Goal: Task Accomplishment & Management: Use online tool/utility

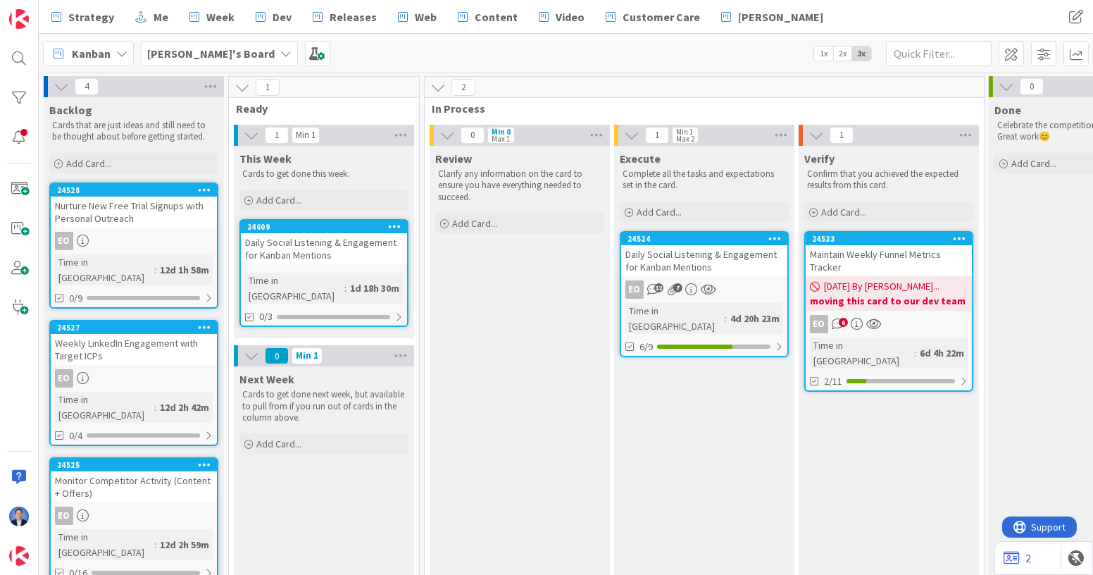
click at [201, 46] on b "Esther's Board" at bounding box center [210, 53] width 127 height 14
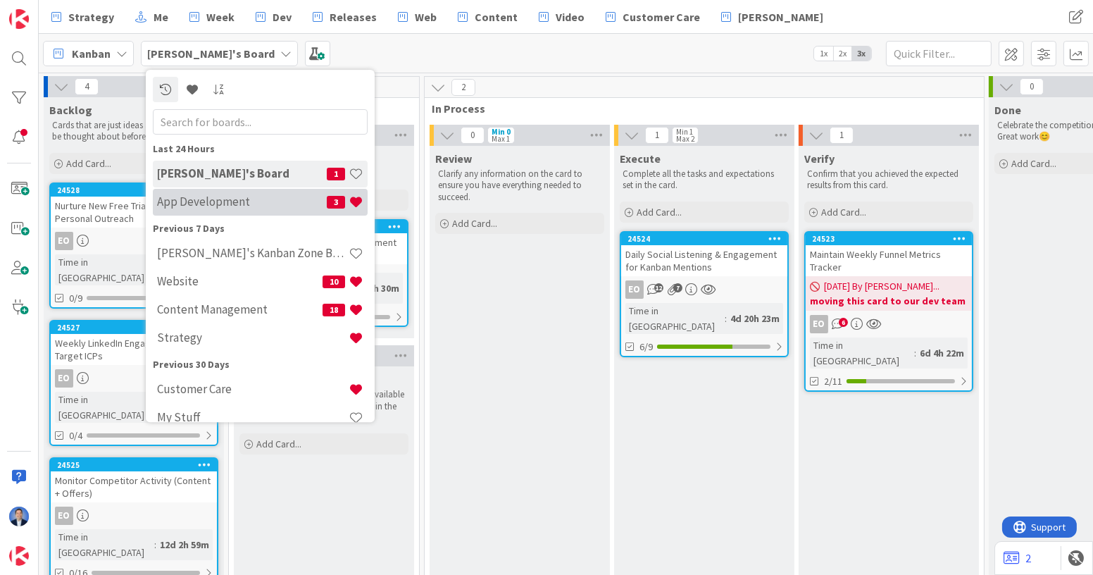
click at [220, 196] on h4 "App Development" at bounding box center [242, 201] width 170 height 14
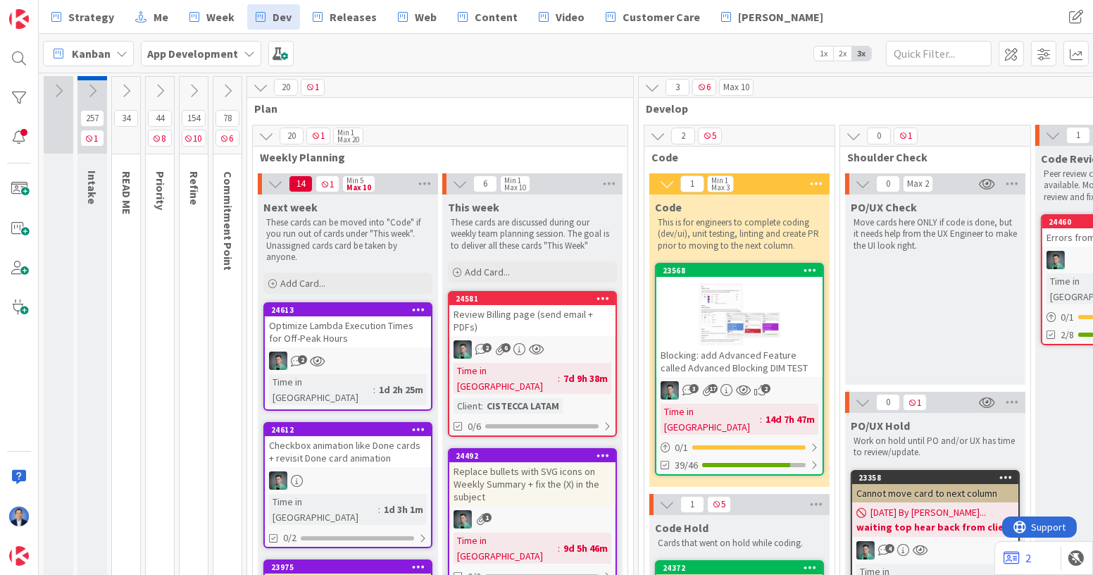
click at [666, 321] on div at bounding box center [739, 313] width 166 height 63
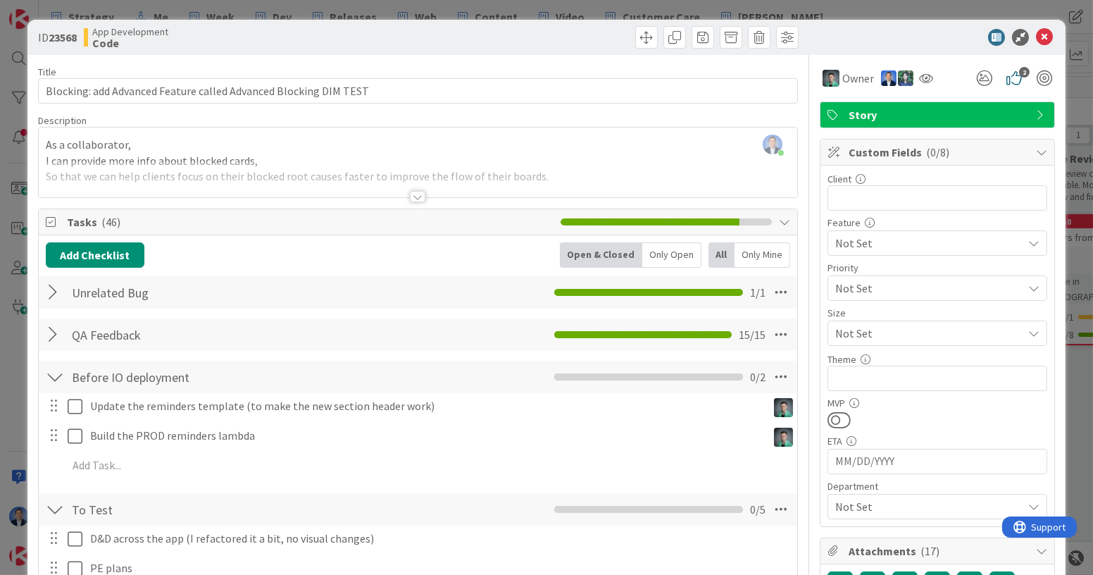
click at [54, 337] on div at bounding box center [55, 334] width 18 height 25
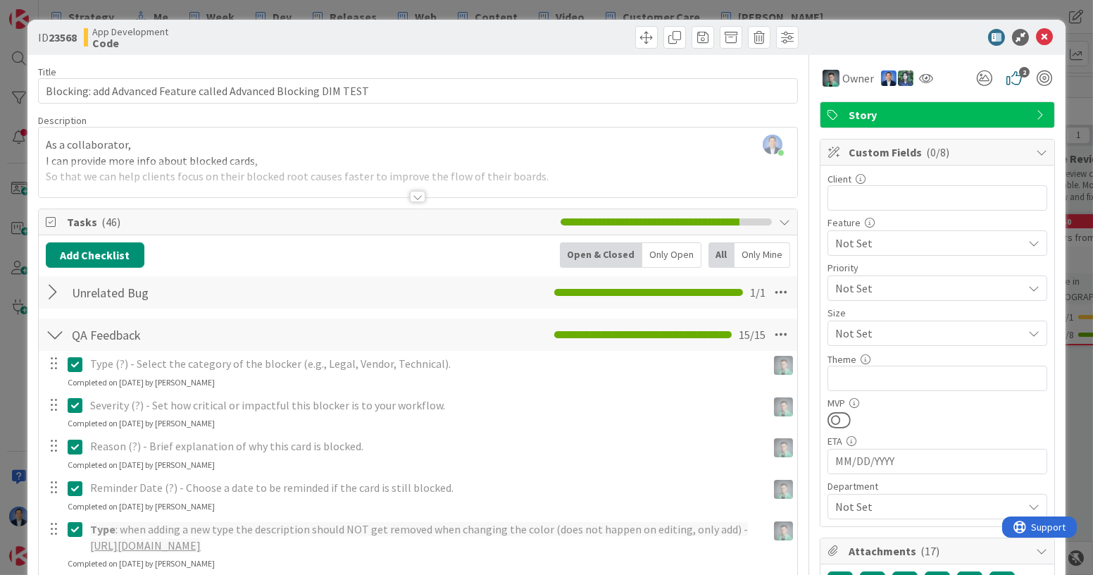
click at [54, 331] on div at bounding box center [55, 334] width 18 height 25
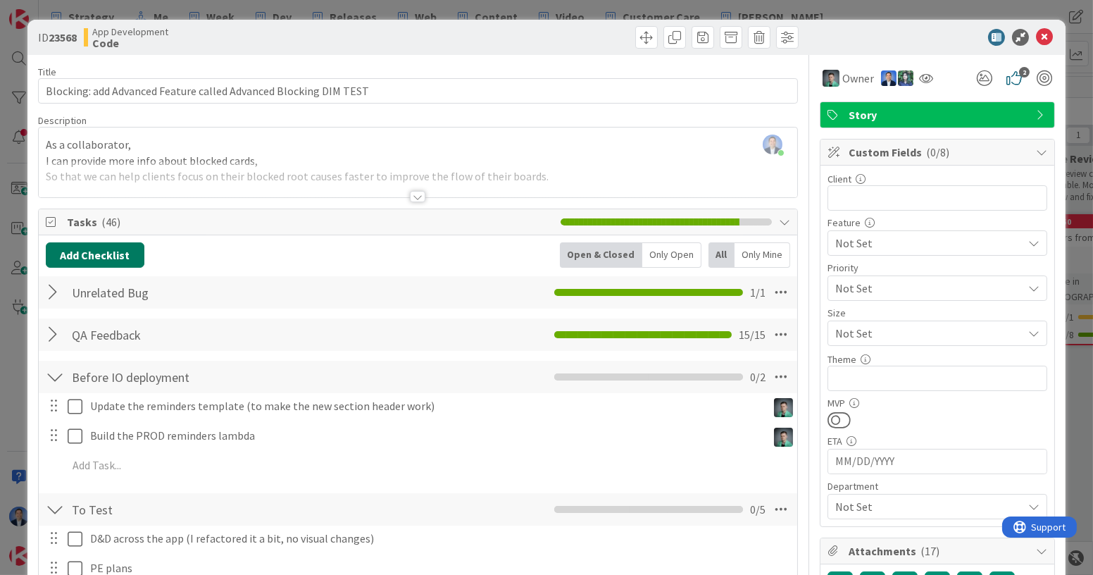
click at [113, 253] on button "Add Checklist" at bounding box center [95, 254] width 99 height 25
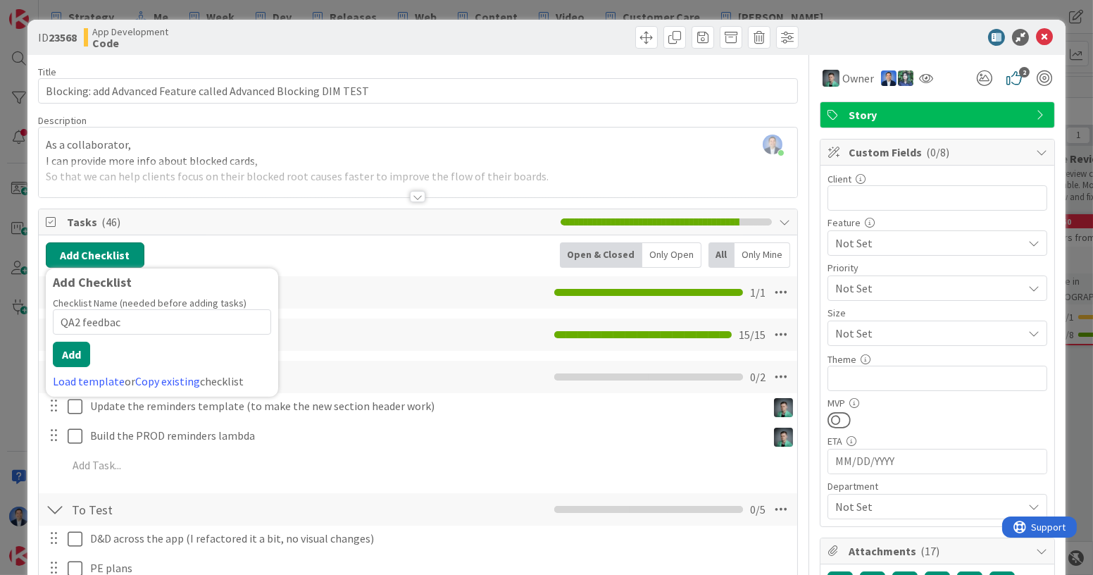
type input "QA2 feedback"
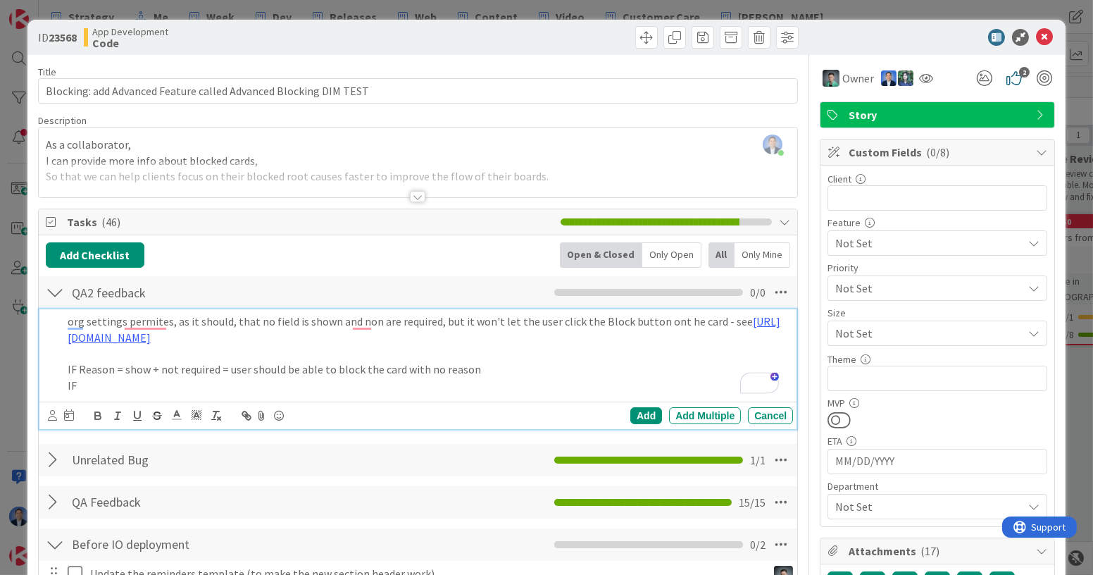
click at [355, 372] on p "IF Reason = show + not required = user should be able to block the card with no…" at bounding box center [428, 369] width 720 height 16
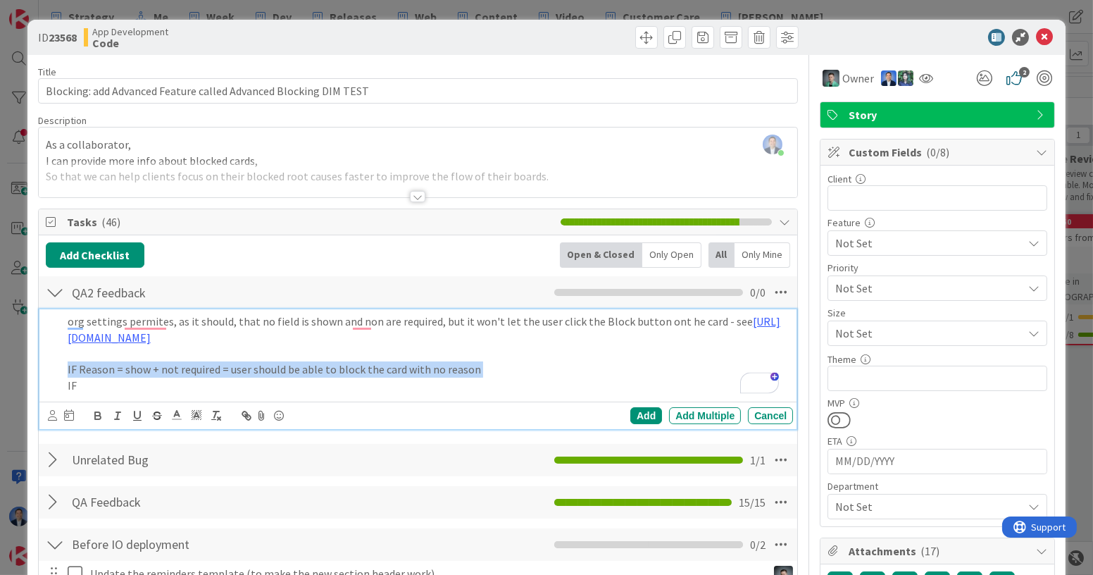
click at [355, 372] on p "IF Reason = show + not required = user should be able to block the card with no…" at bounding box center [428, 369] width 720 height 16
copy p "IF Reason = show + not required = user should be able to block the card with no…"
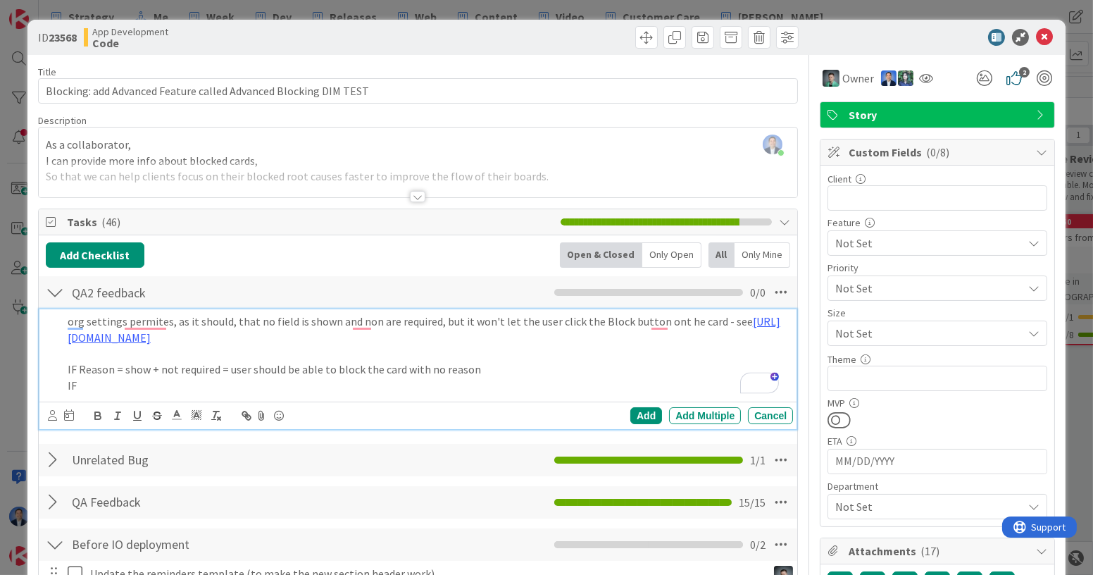
click at [282, 390] on p "IF" at bounding box center [428, 386] width 720 height 16
click at [132, 388] on p "IF Reason = show + not required = user should be able to block the card with no…" at bounding box center [428, 386] width 720 height 16
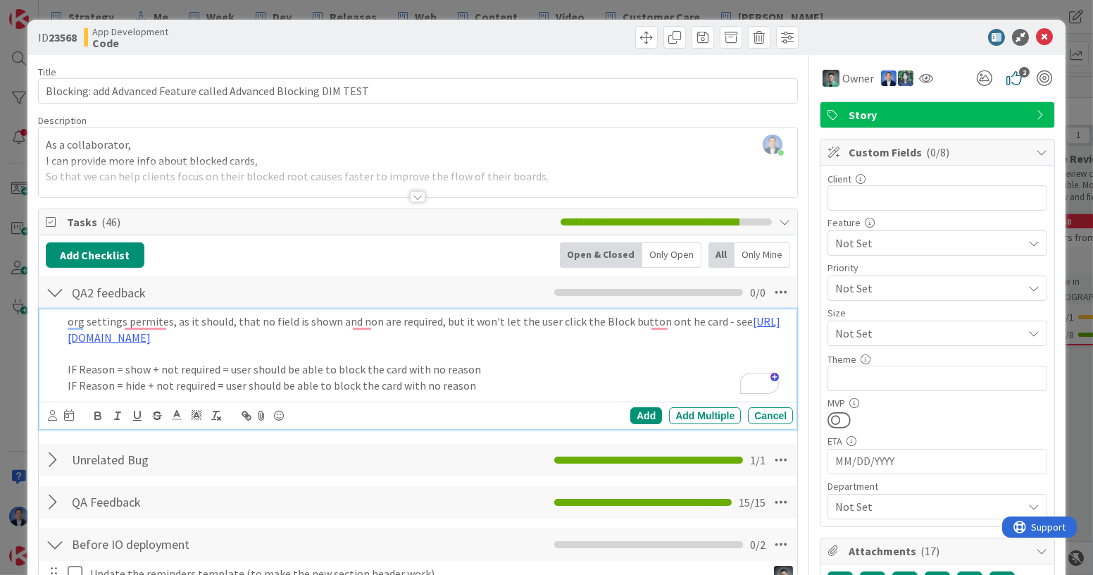
click at [488, 385] on p "IF Reason = hide + not required = user should be able to block the card with no…" at bounding box center [428, 386] width 720 height 16
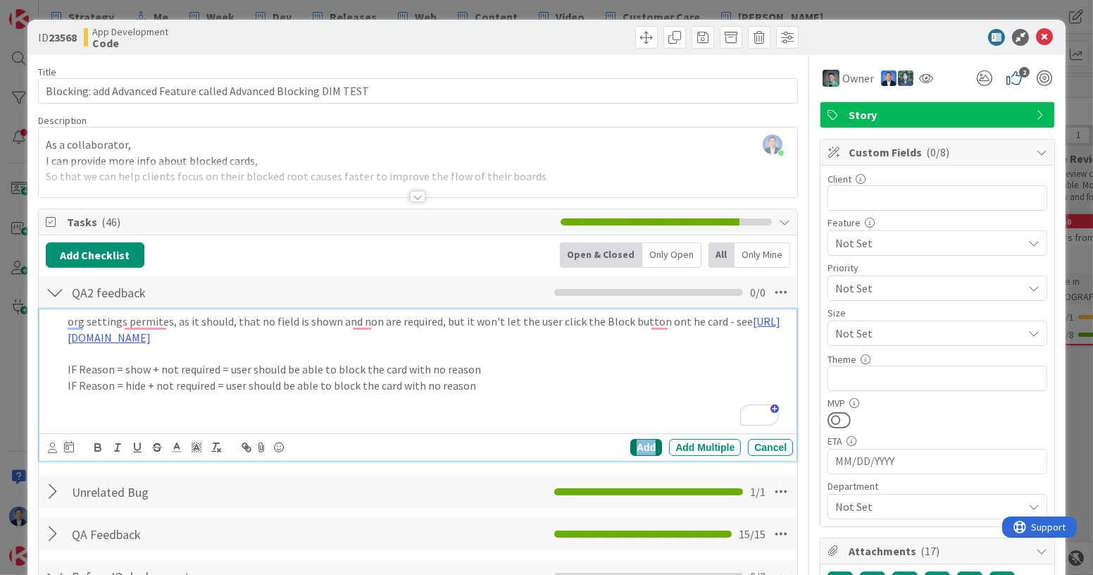
click at [641, 442] on div "Add" at bounding box center [646, 447] width 32 height 17
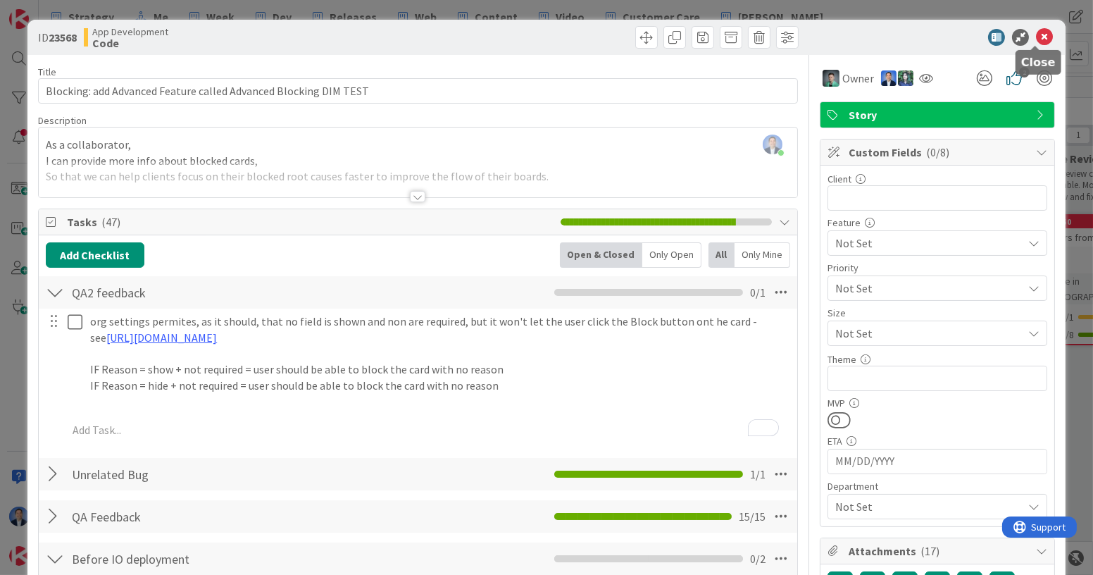
click at [1037, 30] on icon at bounding box center [1044, 37] width 17 height 17
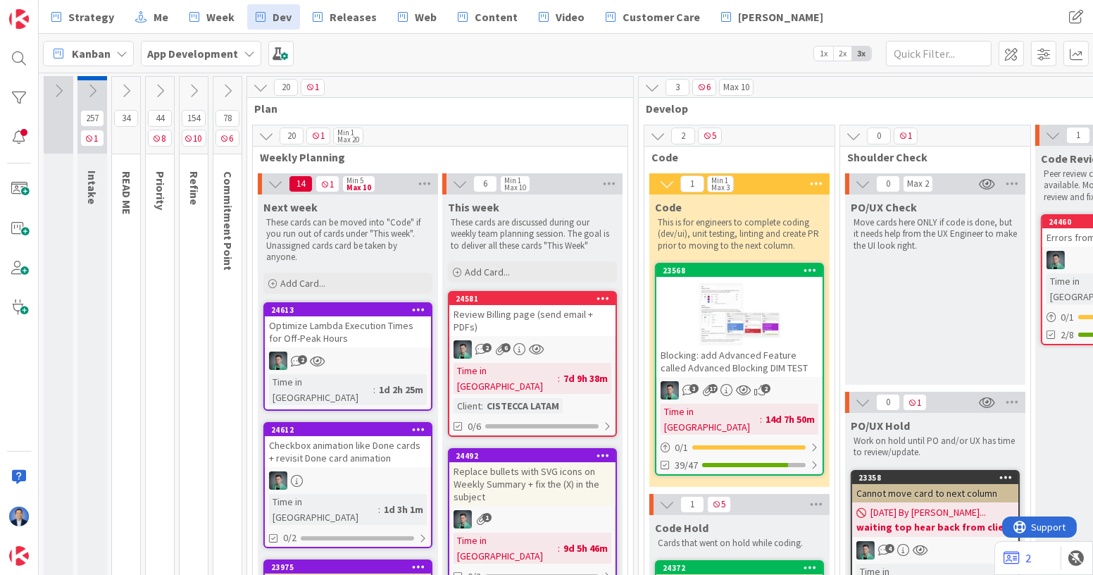
click at [781, 342] on div at bounding box center [739, 313] width 166 height 63
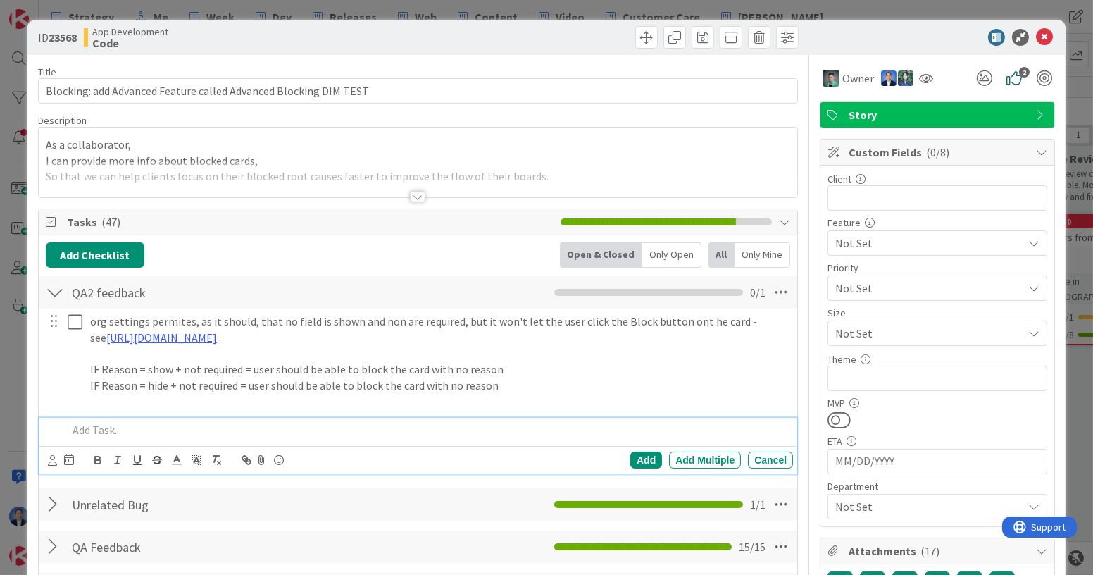
click at [249, 426] on p at bounding box center [428, 430] width 720 height 16
click at [1042, 35] on icon at bounding box center [1044, 37] width 17 height 17
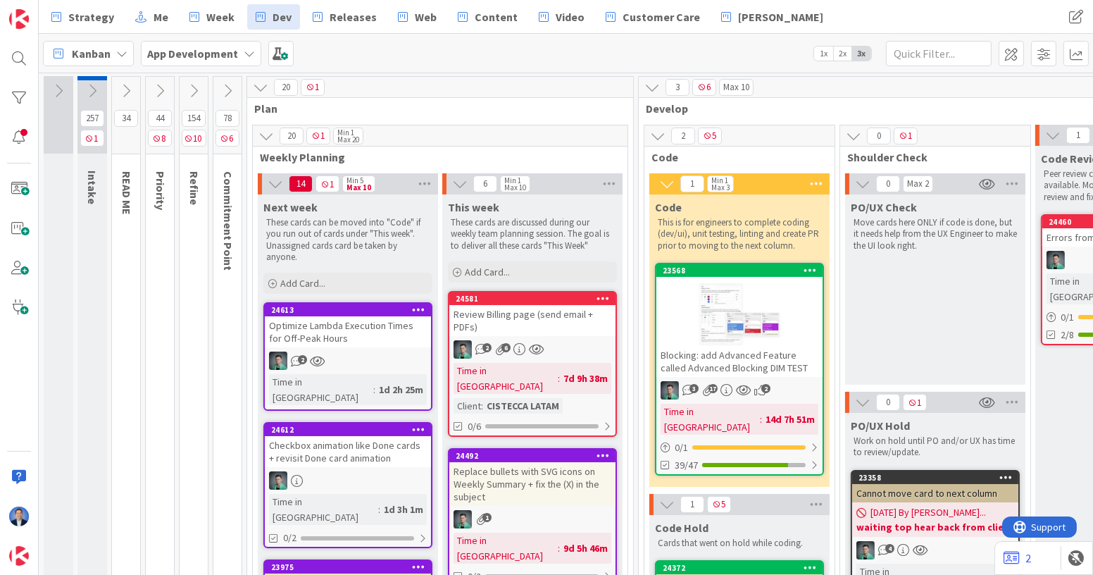
click at [92, 89] on icon at bounding box center [92, 90] width 15 height 15
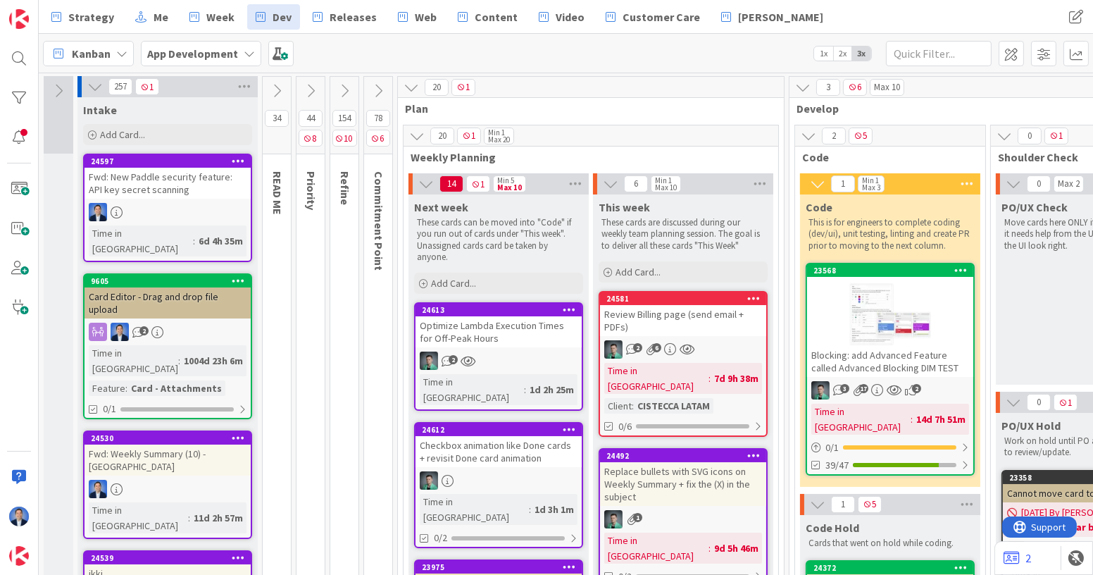
click at [279, 87] on icon at bounding box center [276, 90] width 15 height 15
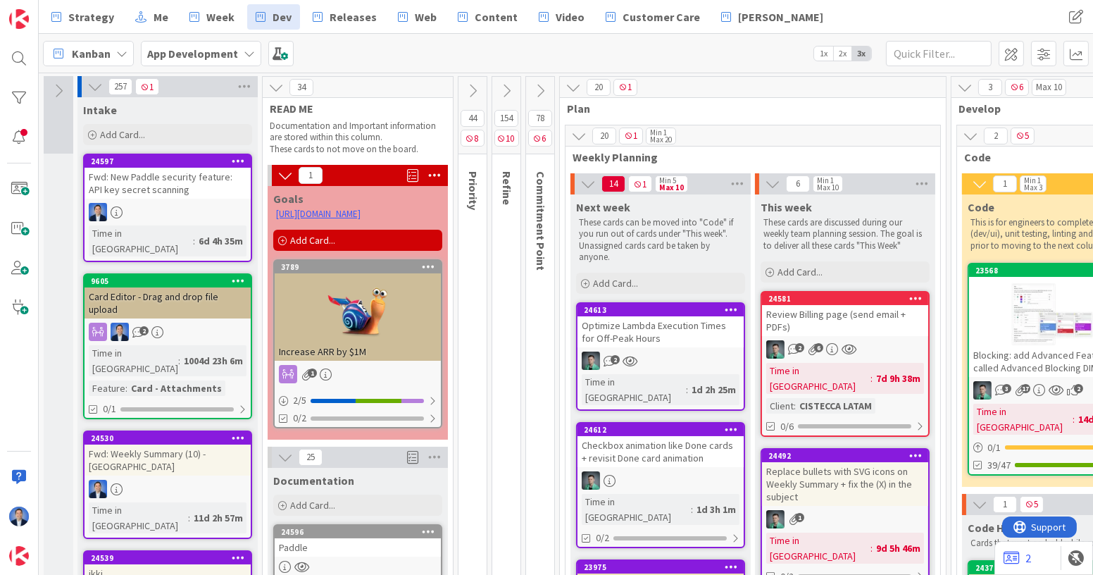
click at [99, 83] on icon at bounding box center [94, 86] width 15 height 15
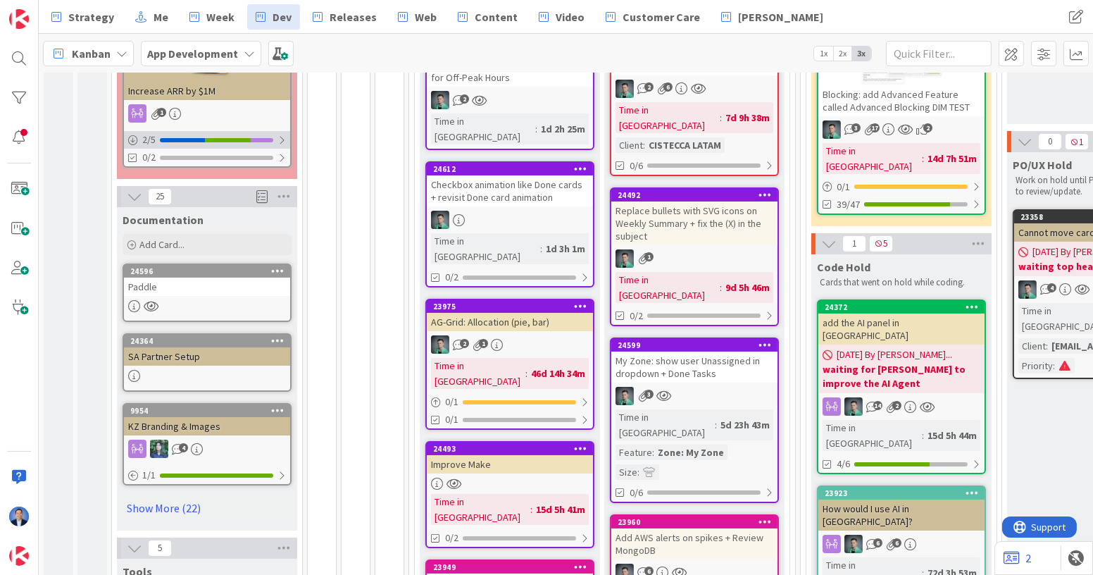
scroll to position [257, 0]
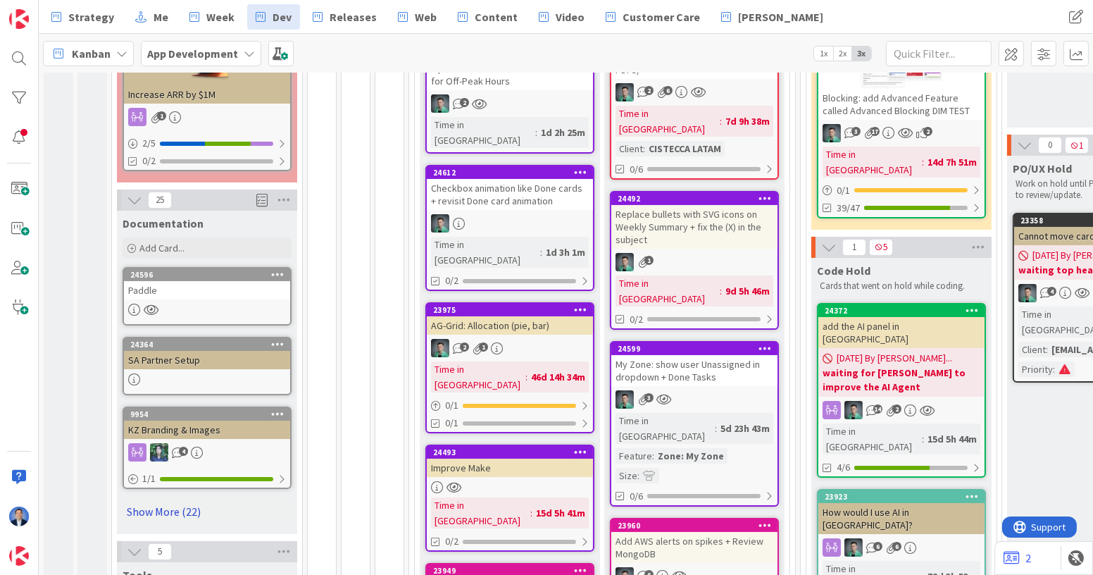
click at [192, 513] on link "Show More (22)" at bounding box center [207, 511] width 169 height 23
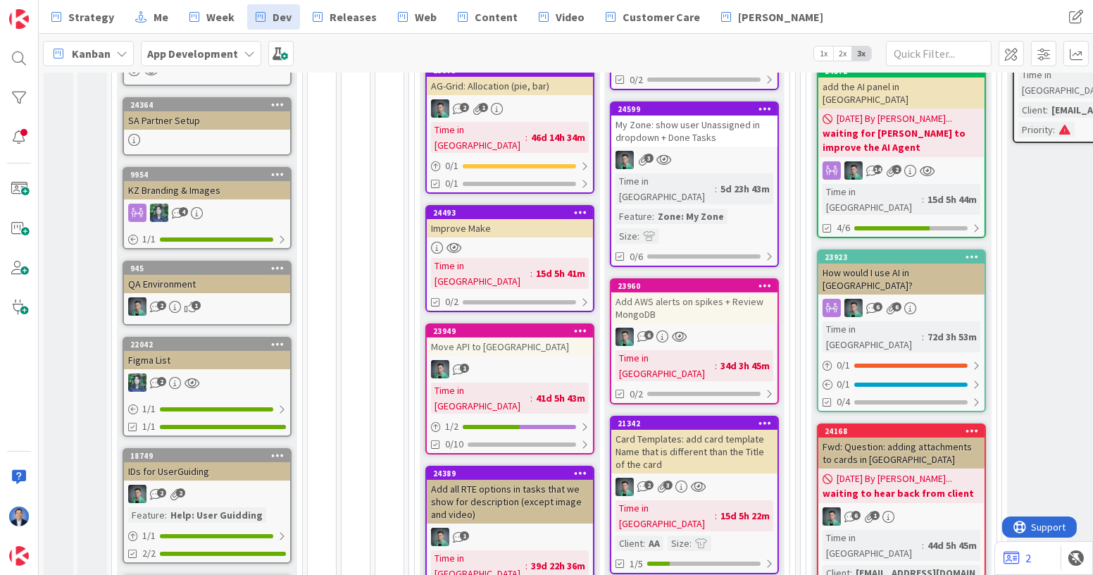
scroll to position [500, 0]
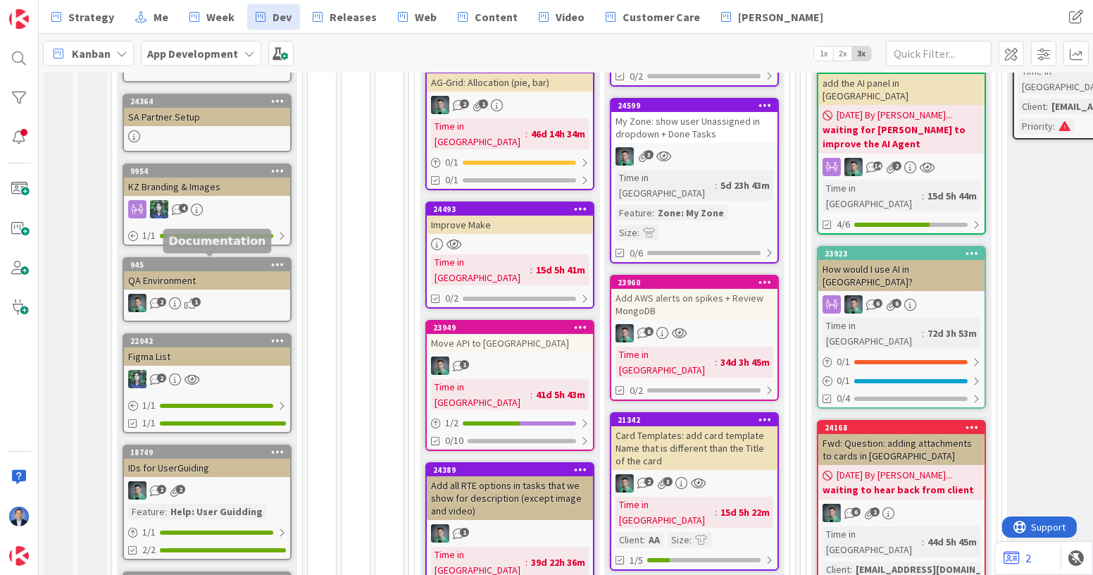
click at [235, 267] on div "945" at bounding box center [210, 265] width 160 height 10
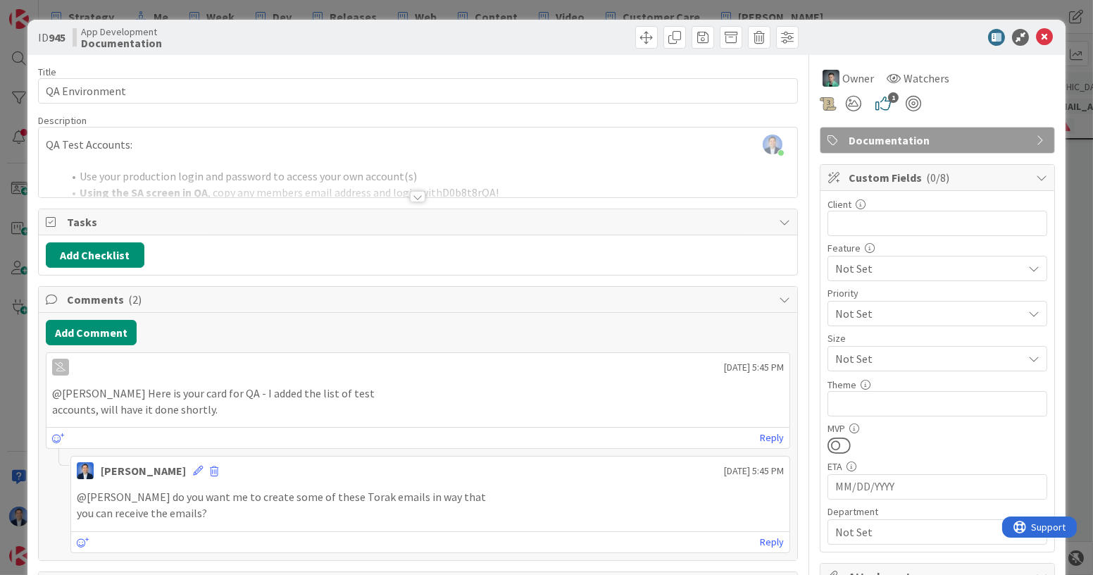
click at [397, 171] on div at bounding box center [418, 179] width 759 height 36
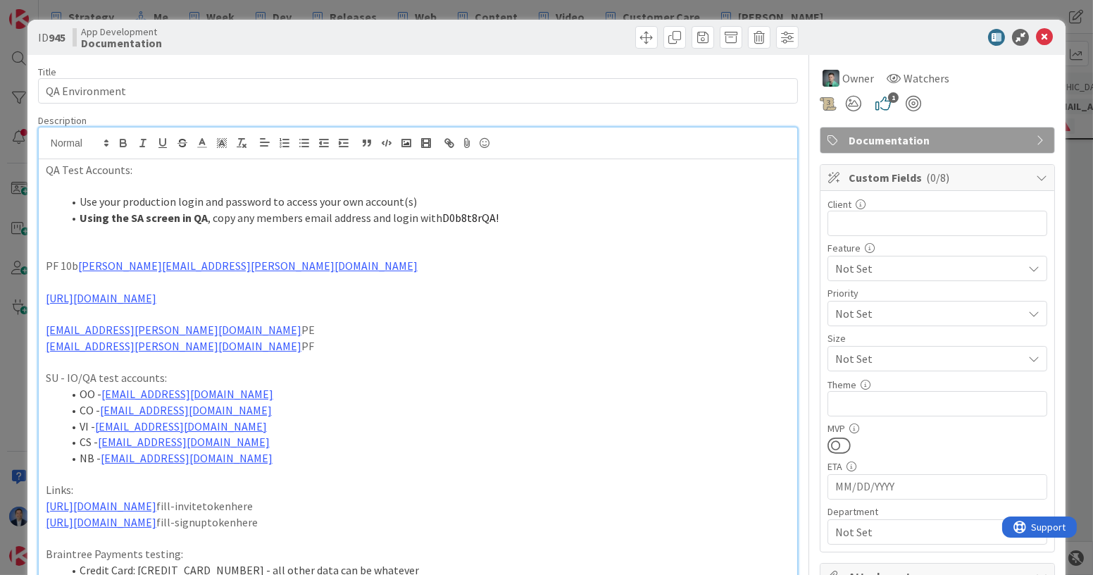
drag, startPoint x: 498, startPoint y: 220, endPoint x: 439, endPoint y: 219, distance: 59.2
click at [439, 219] on li "Using the SA screen in QA , copy any members email address and login with D0b8t…" at bounding box center [427, 218] width 728 height 16
click at [442, 219] on span "D0b8t8rQA!" at bounding box center [470, 218] width 56 height 14
drag, startPoint x: 439, startPoint y: 219, endPoint x: 500, endPoint y: 209, distance: 62.1
click at [500, 210] on li "Using the SA screen in QA , copy any members email address and login with D0b8t…" at bounding box center [427, 218] width 728 height 16
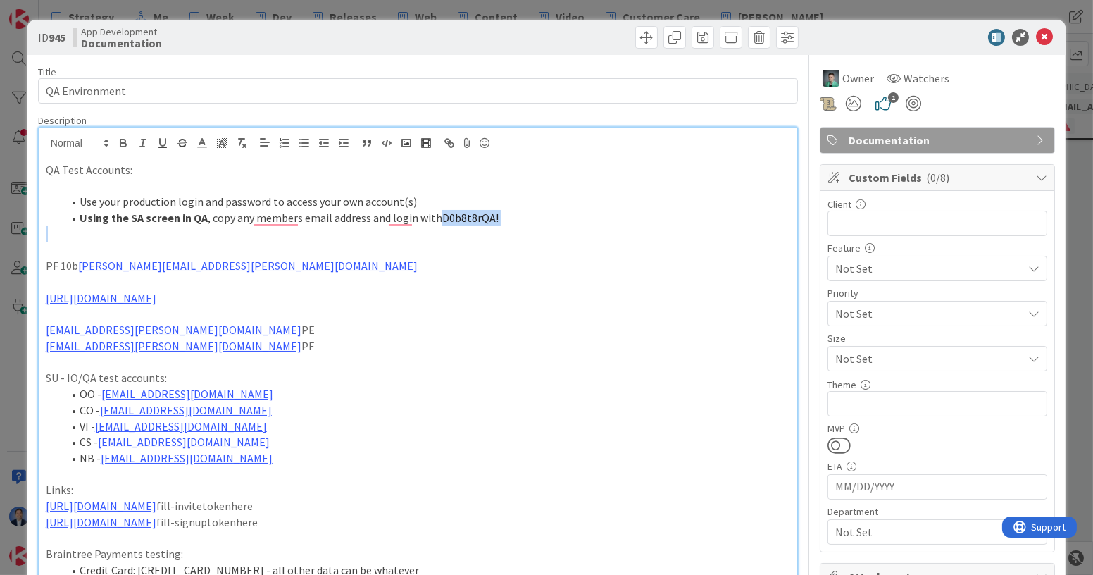
copy span "D0b8t8rQA!"
click at [1036, 40] on icon at bounding box center [1044, 37] width 17 height 17
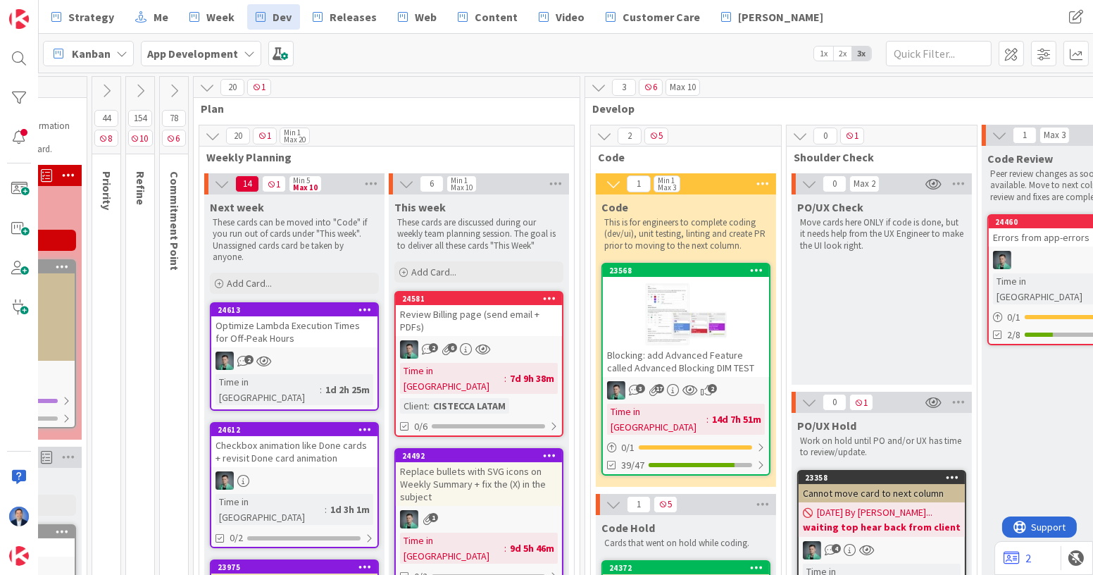
scroll to position [0, 220]
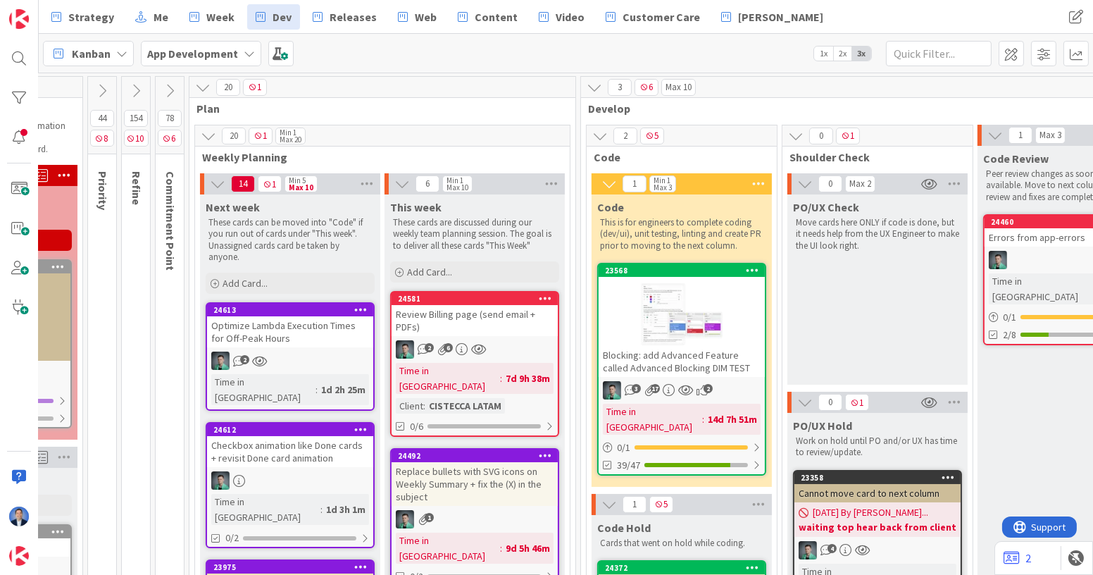
click at [725, 332] on div at bounding box center [682, 313] width 166 height 63
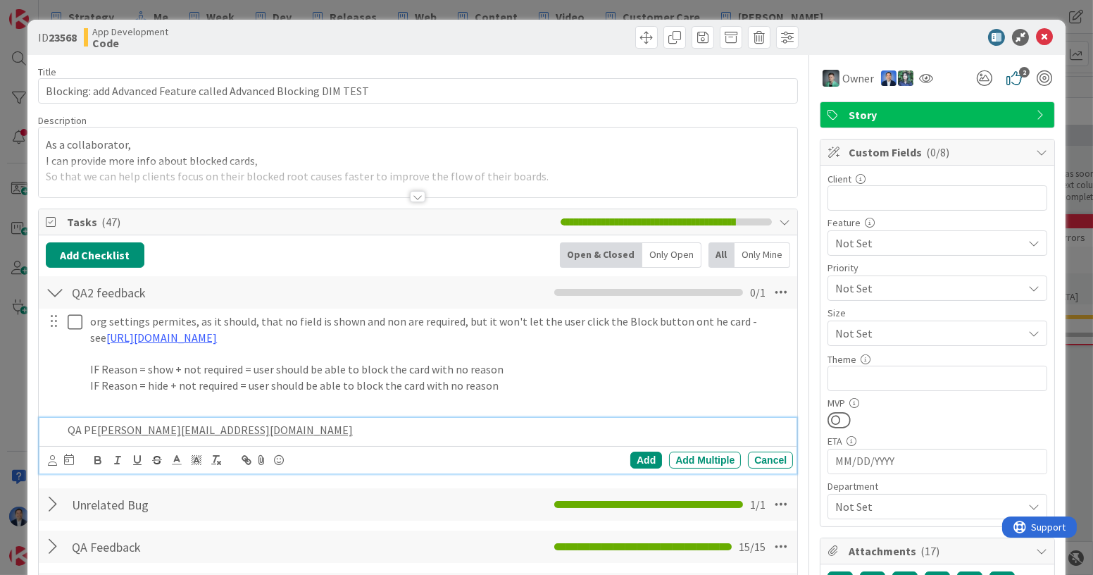
click at [306, 434] on p "QA PE clemmie.pammie@kz.com" at bounding box center [428, 430] width 720 height 16
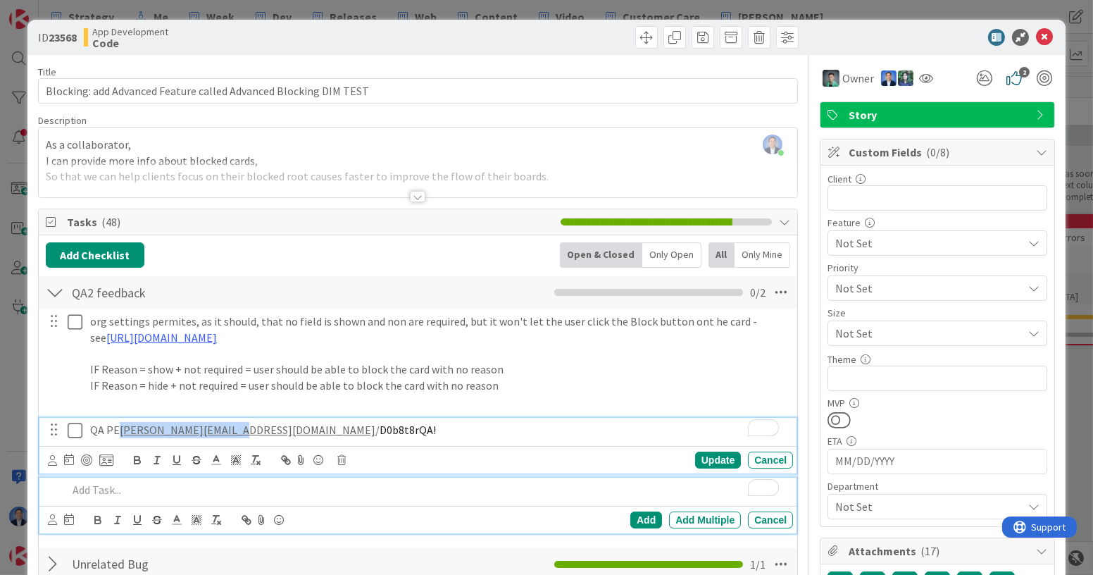
drag, startPoint x: 246, startPoint y: 428, endPoint x: 121, endPoint y: 435, distance: 124.9
click at [121, 435] on p "QA PE clemmie.pammie@kz.com / D0b8t8rQA!" at bounding box center [438, 430] width 697 height 16
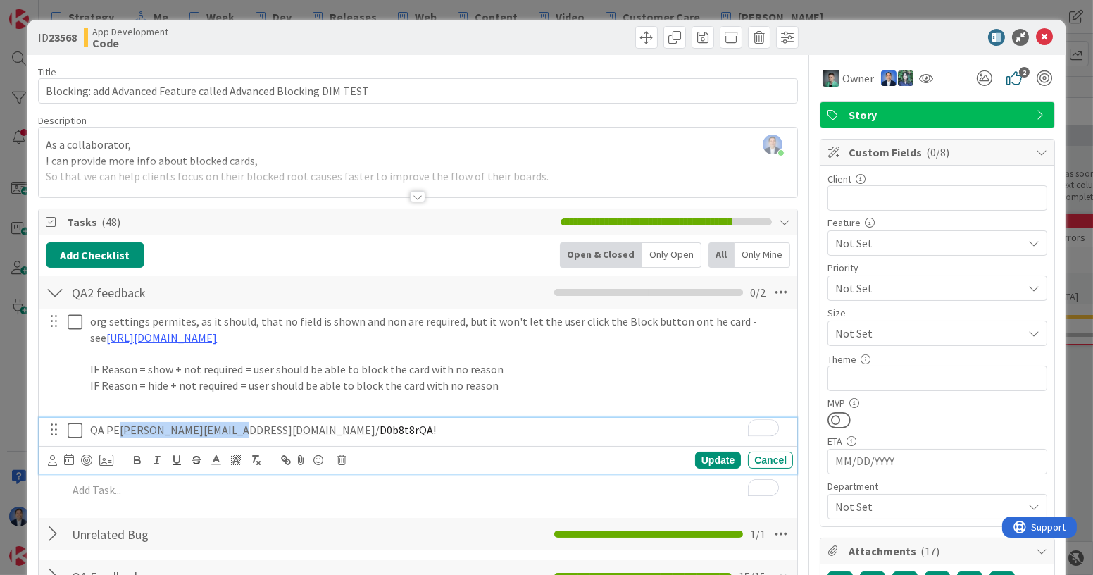
copy link "clemmie.pammie@kz.com"
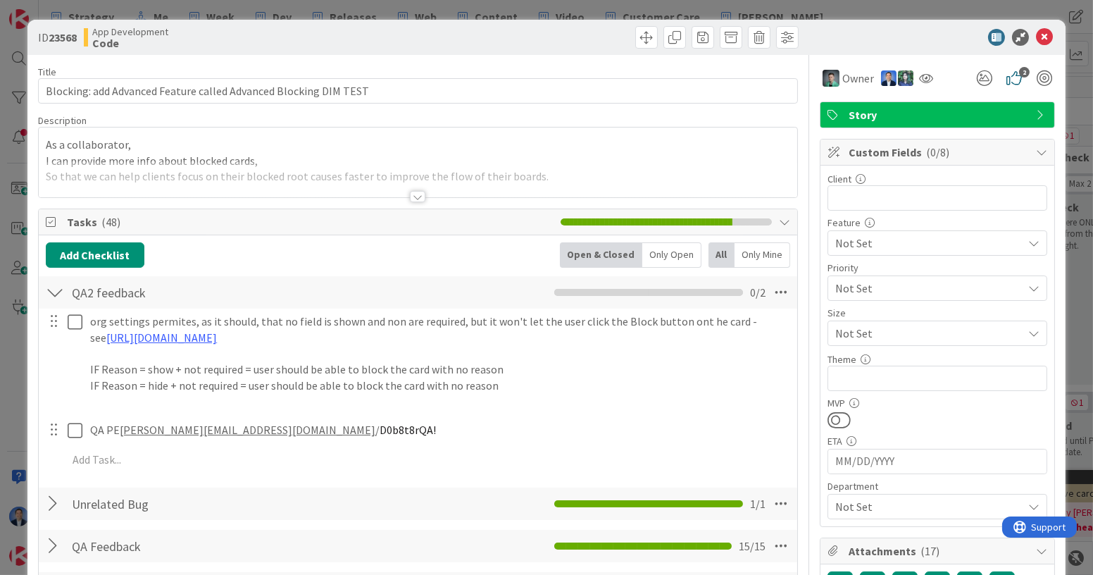
click at [947, 149] on span "Custom Fields ( 0/8 )" at bounding box center [939, 152] width 180 height 17
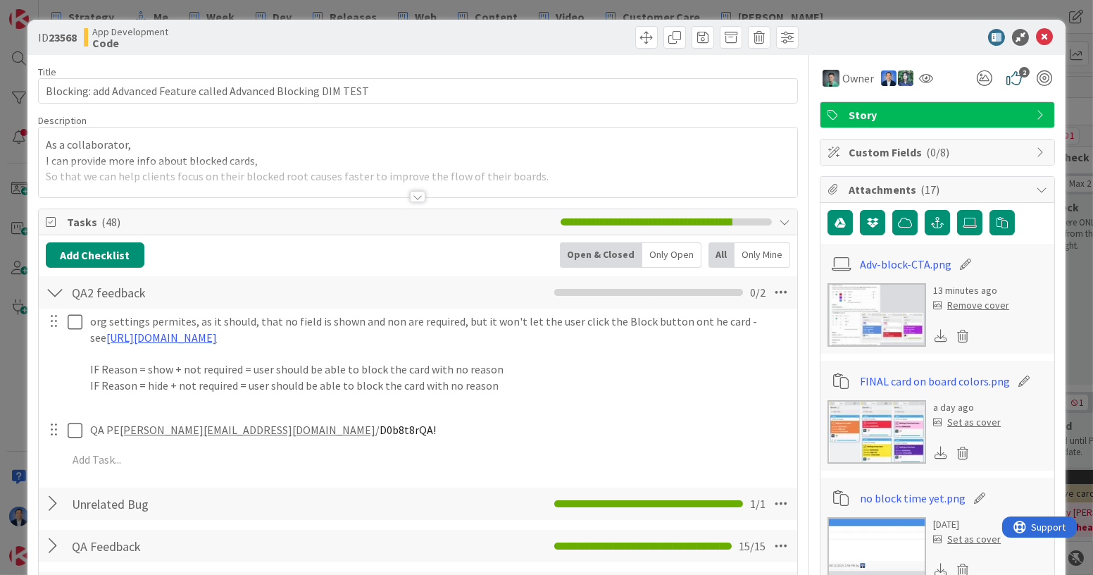
click at [863, 294] on img at bounding box center [877, 314] width 99 height 63
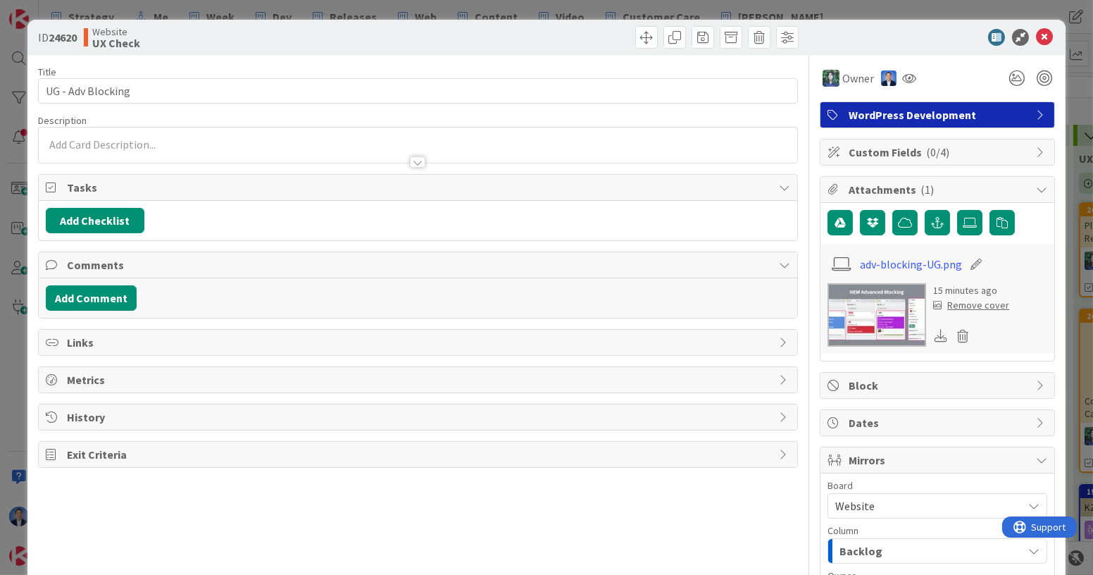
click at [858, 318] on img at bounding box center [877, 314] width 99 height 63
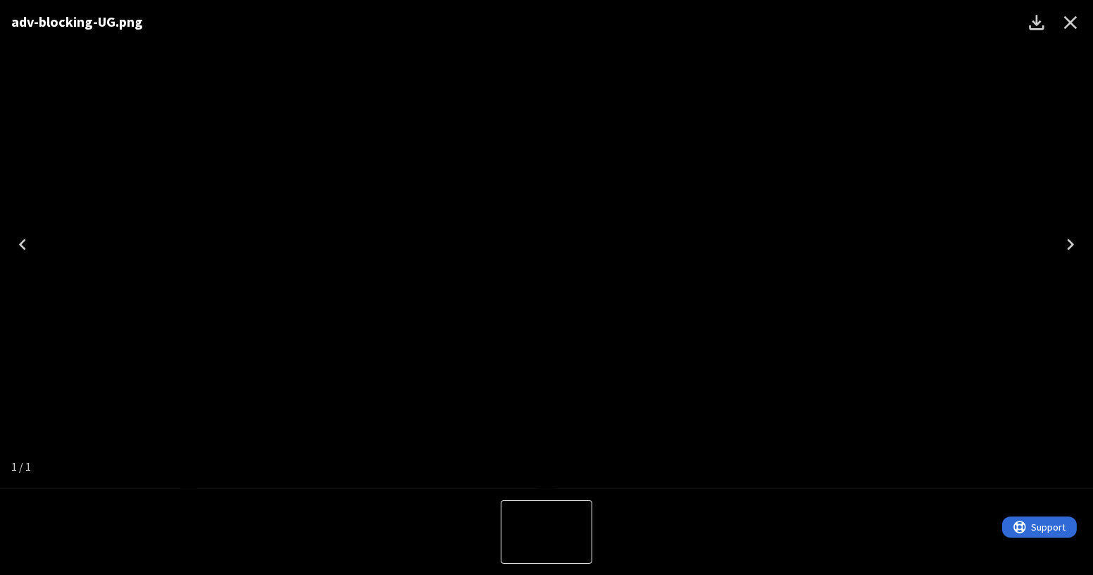
click at [1082, 18] on button "Close" at bounding box center [1071, 23] width 34 height 34
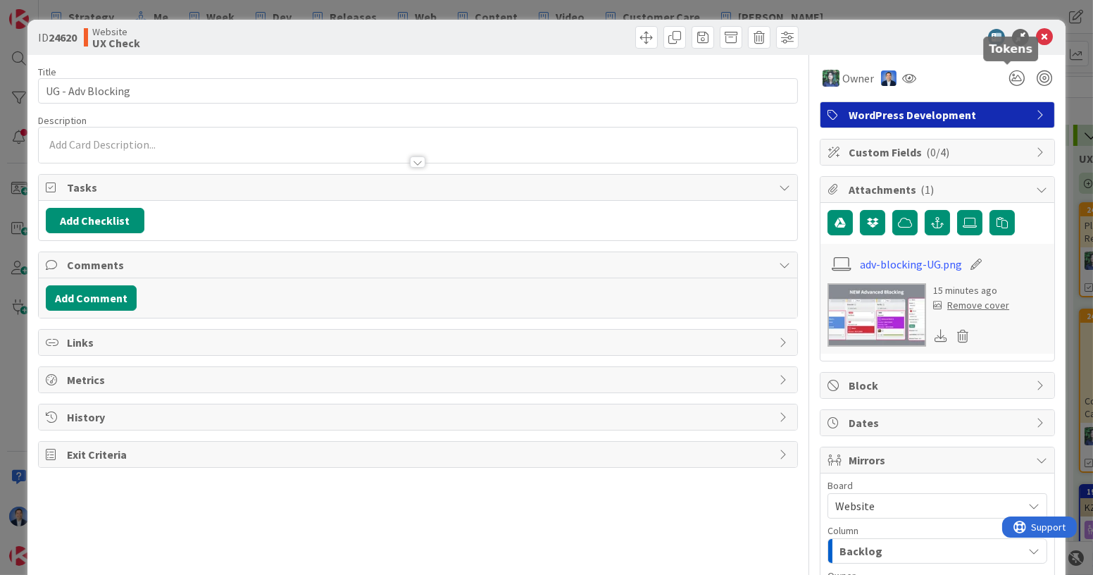
drag, startPoint x: 1009, startPoint y: 80, endPoint x: 1092, endPoint y: -8, distance: 120.1
click at [1092, 0] on html "Strategy Me Week Dev Releases Web Content Video Customer Care [PERSON_NAME] Str…" at bounding box center [546, 287] width 1093 height 575
